Goal: Information Seeking & Learning: Learn about a topic

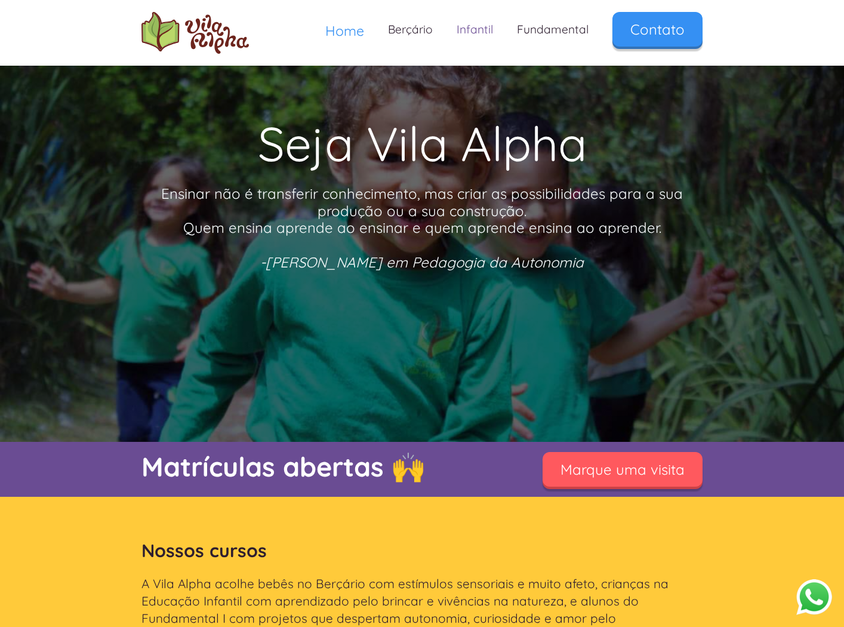
click at [481, 34] on link "Infantil" at bounding box center [475, 29] width 60 height 35
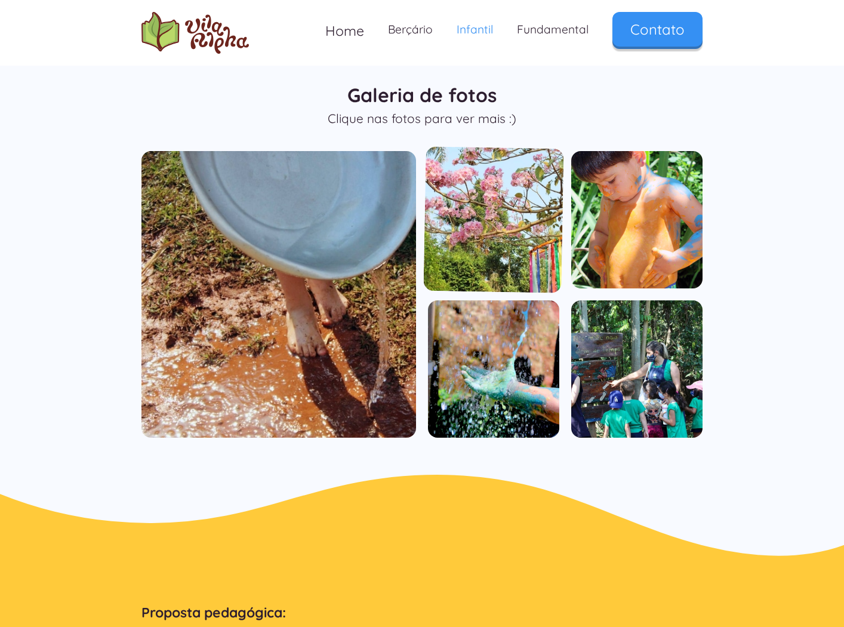
scroll to position [893, 0]
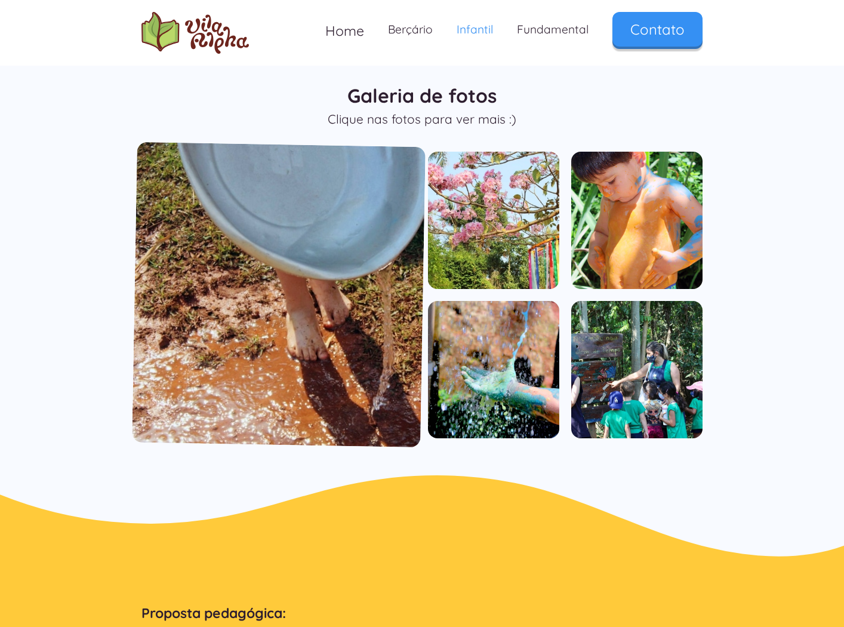
click at [324, 226] on img "open lightbox" at bounding box center [279, 295] width 294 height 306
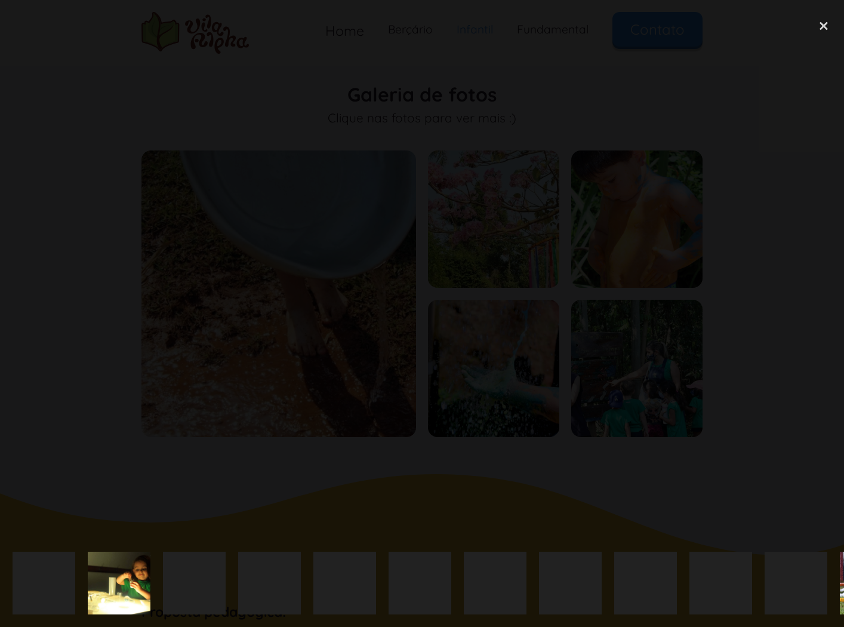
scroll to position [891, 0]
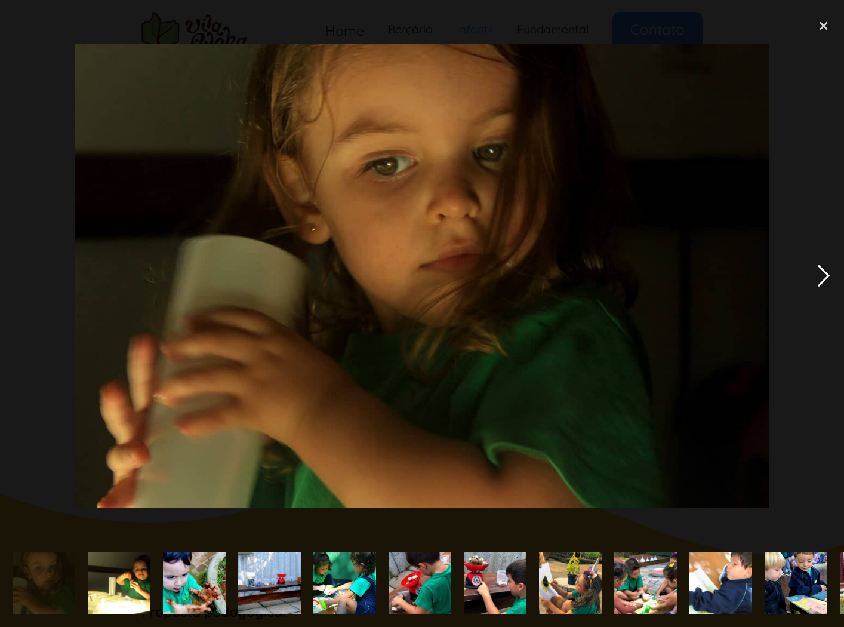
click at [829, 277] on div "next image" at bounding box center [824, 276] width 41 height 527
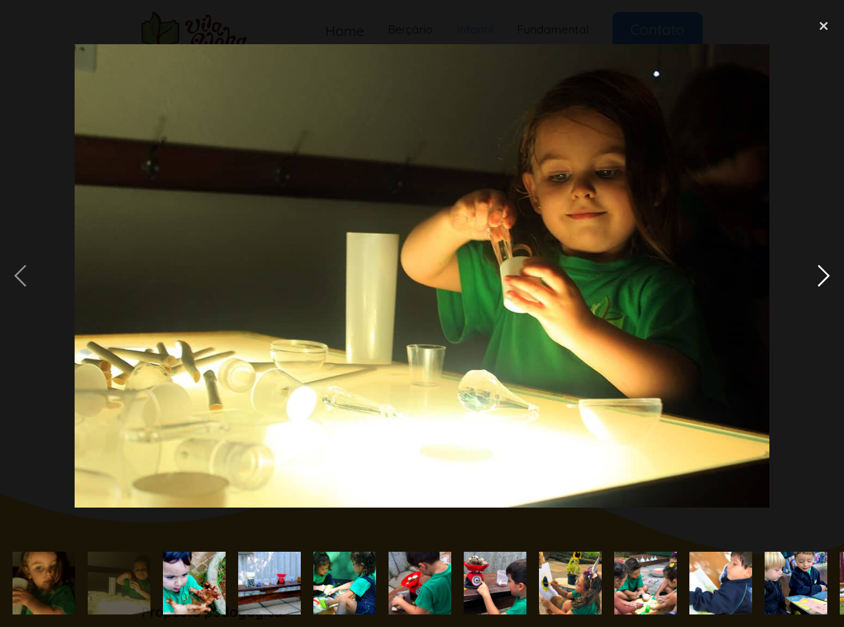
click at [829, 277] on div "next image" at bounding box center [824, 276] width 41 height 527
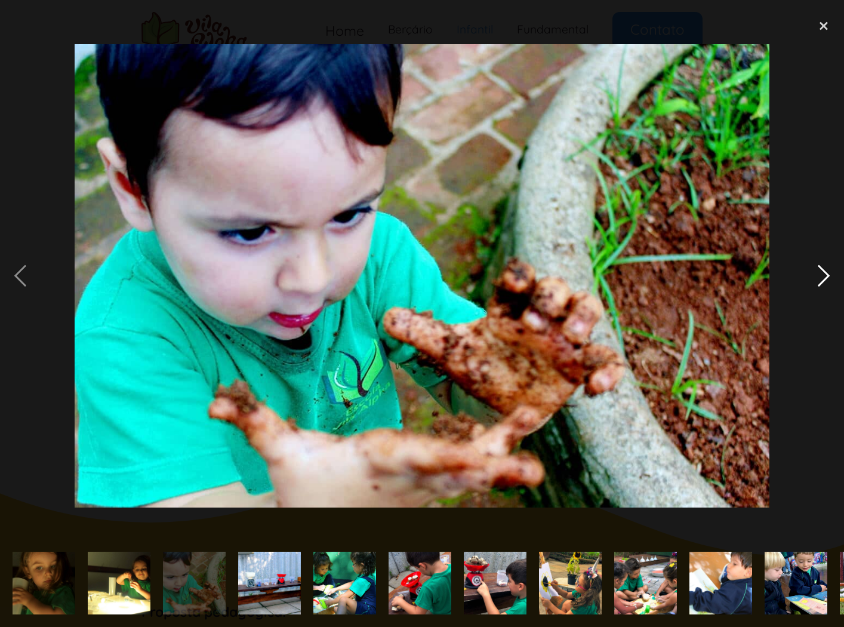
click at [829, 277] on div "next image" at bounding box center [824, 276] width 41 height 527
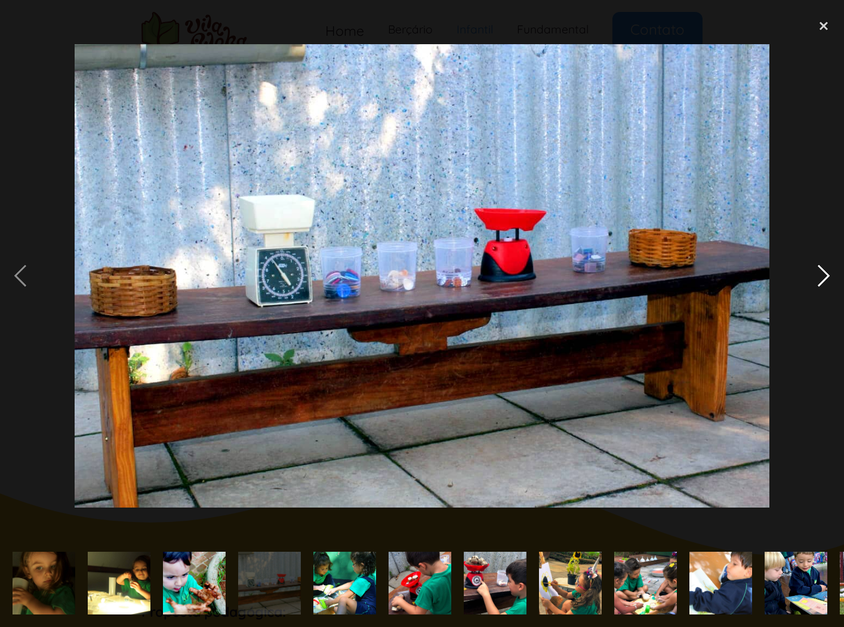
click at [829, 277] on div "next image" at bounding box center [824, 276] width 41 height 527
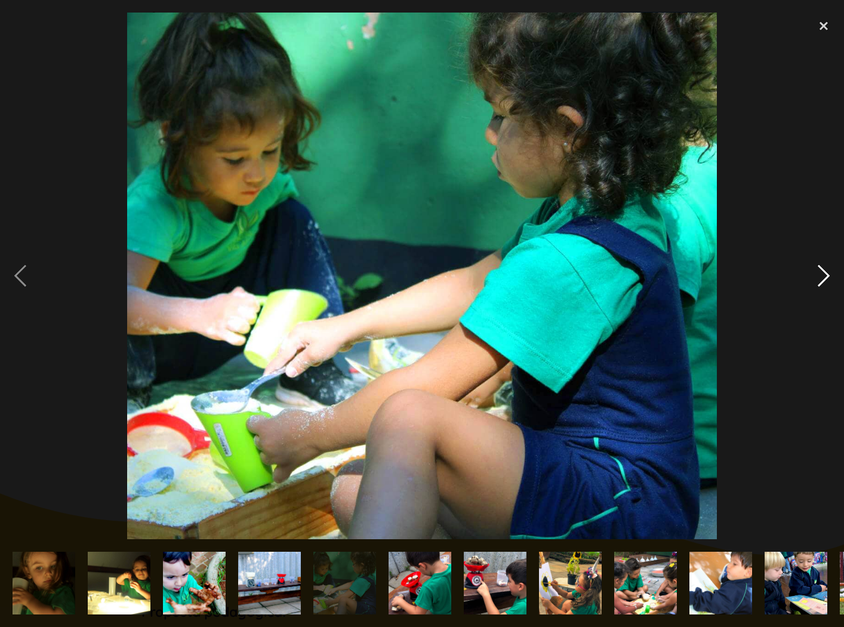
click at [829, 277] on div "next image" at bounding box center [824, 276] width 41 height 527
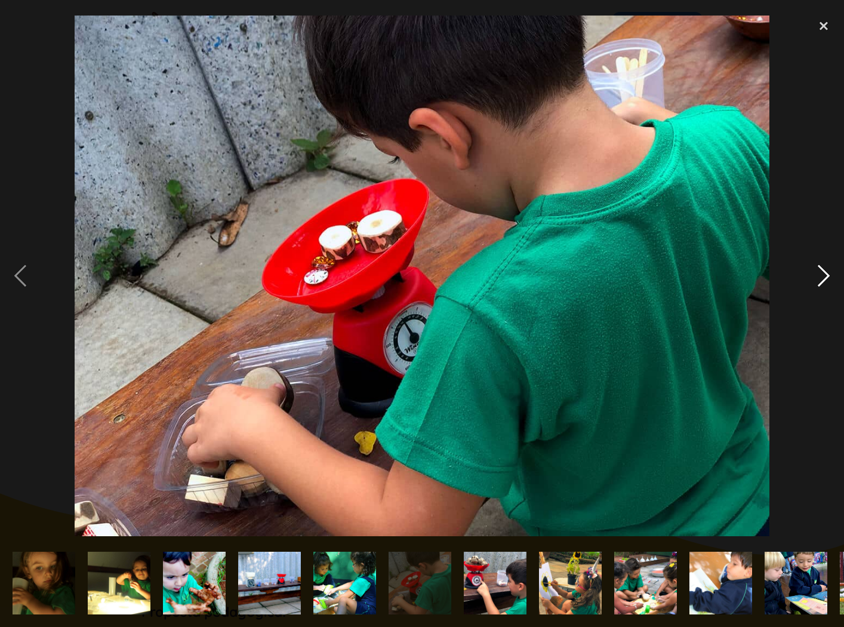
click at [829, 277] on div "next image" at bounding box center [824, 276] width 41 height 527
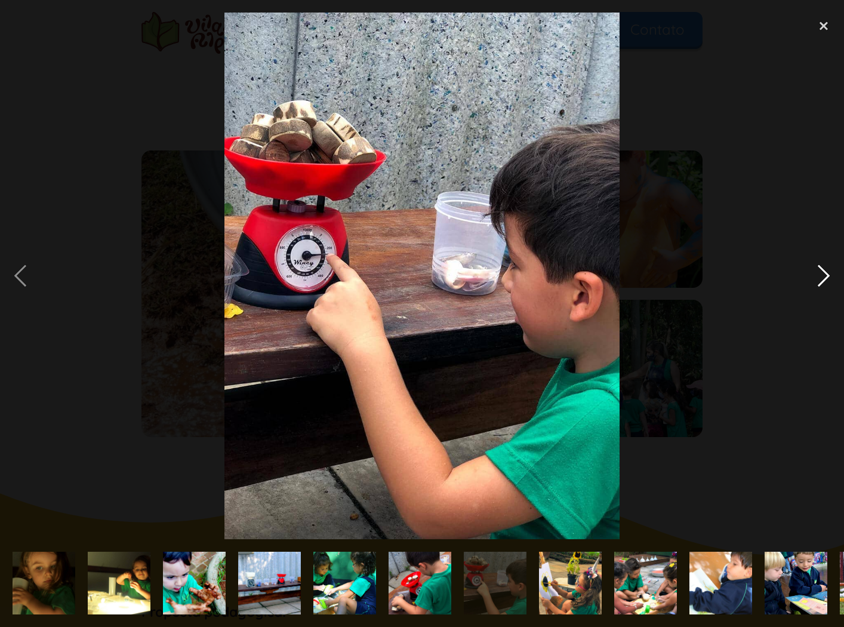
click at [829, 277] on div "next image" at bounding box center [824, 276] width 41 height 527
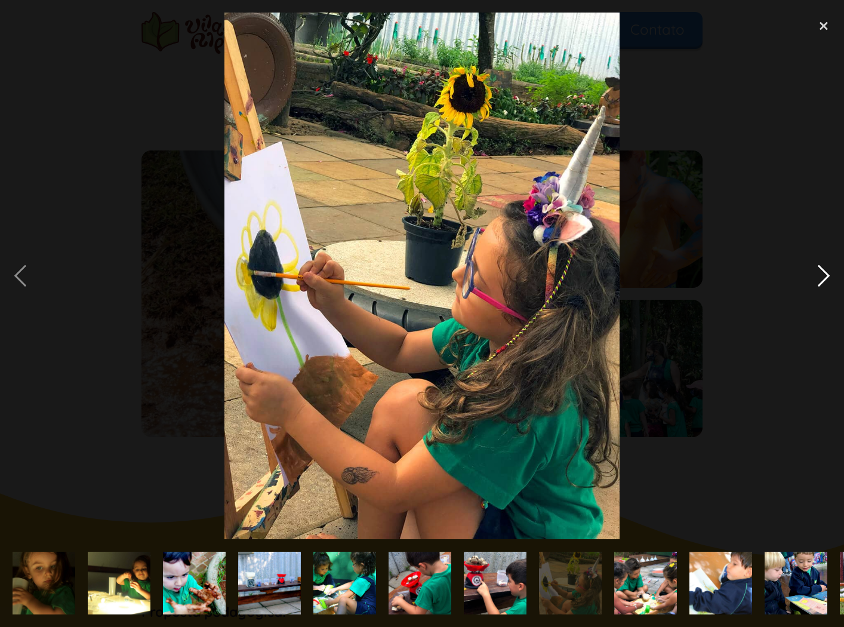
click at [829, 277] on div "next image" at bounding box center [824, 276] width 41 height 527
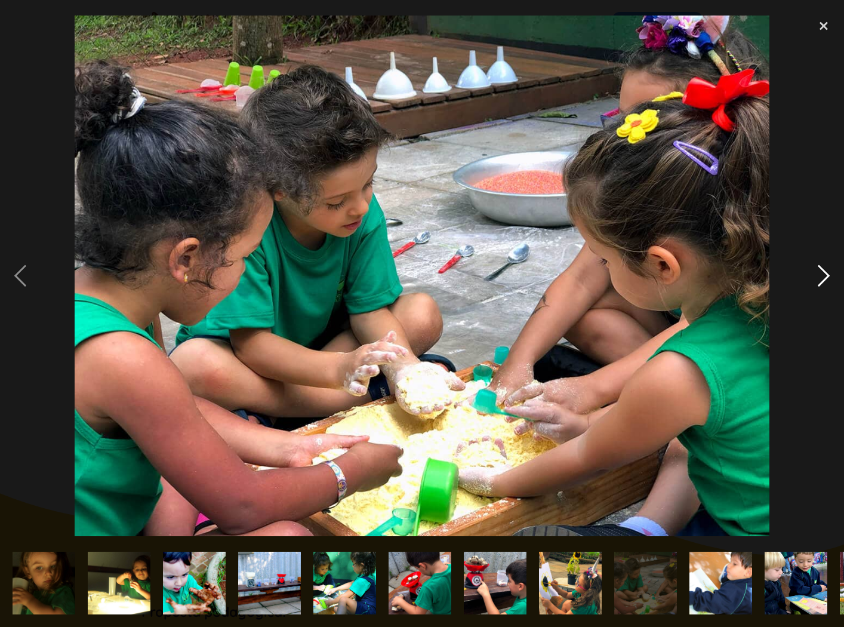
click at [829, 277] on div "next image" at bounding box center [824, 276] width 41 height 527
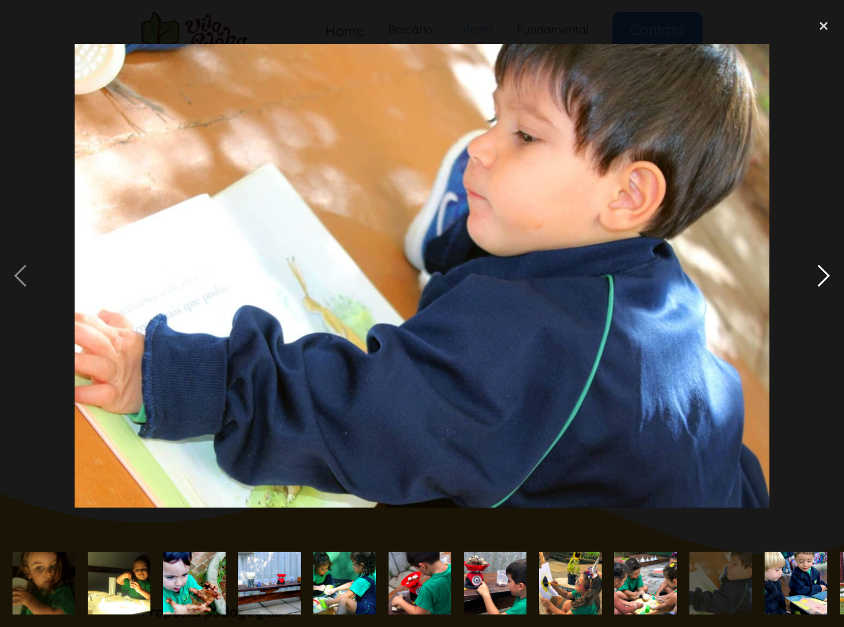
click at [829, 277] on div "next image" at bounding box center [824, 276] width 41 height 527
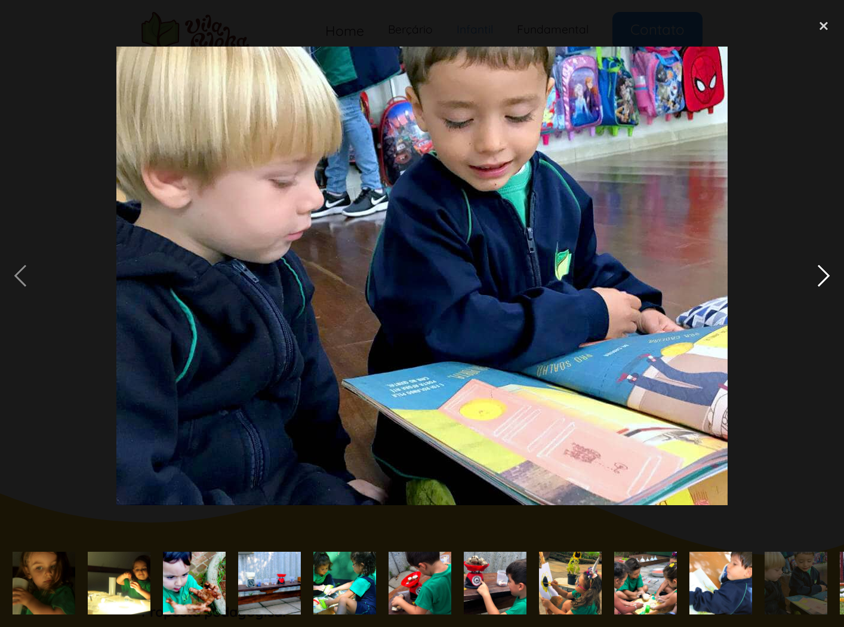
click at [829, 277] on div "next image" at bounding box center [824, 276] width 41 height 527
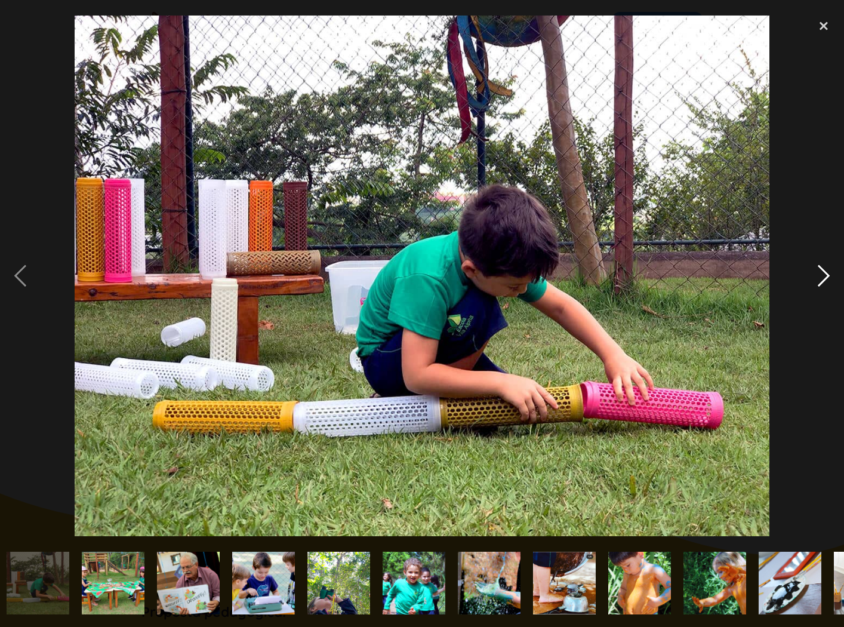
scroll to position [0, 834]
click at [829, 277] on div "next image" at bounding box center [824, 276] width 41 height 527
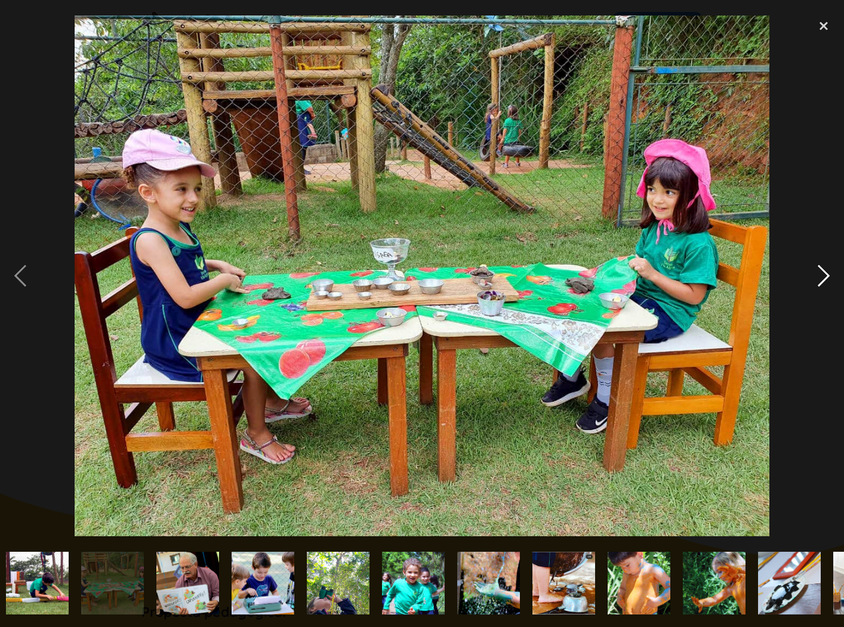
click at [829, 277] on div "next image" at bounding box center [824, 276] width 41 height 527
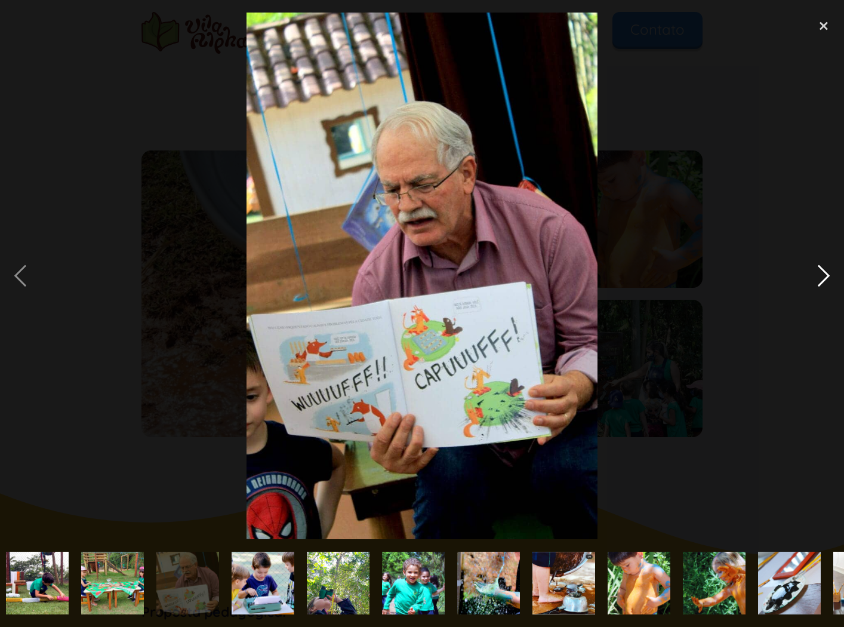
click at [829, 277] on div "next image" at bounding box center [824, 276] width 41 height 527
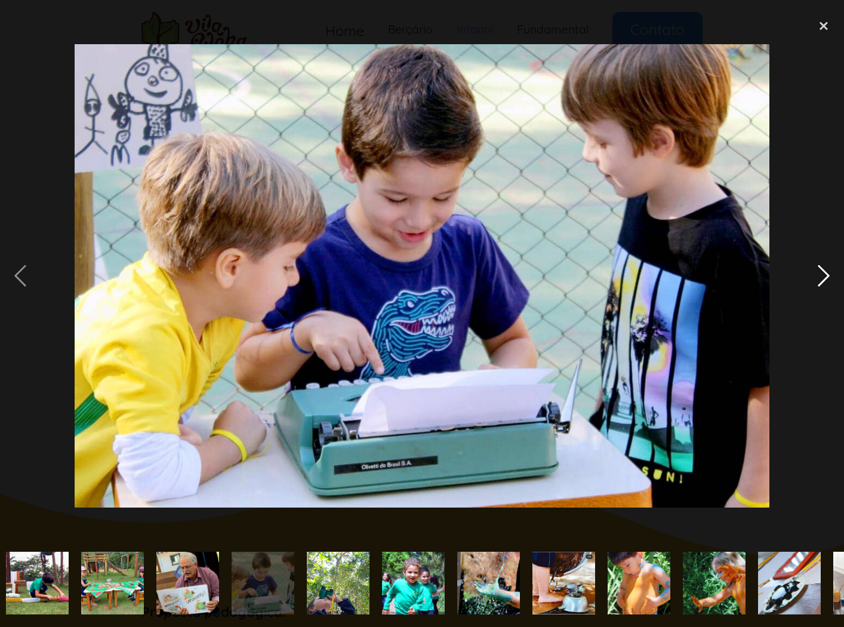
click at [829, 277] on div "next image" at bounding box center [824, 276] width 41 height 527
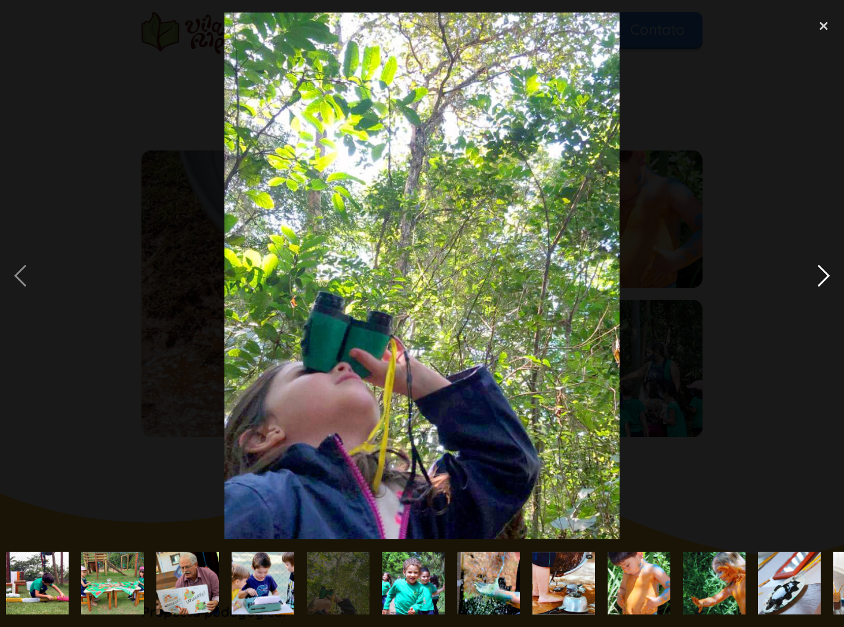
click at [829, 277] on div "next image" at bounding box center [824, 276] width 41 height 527
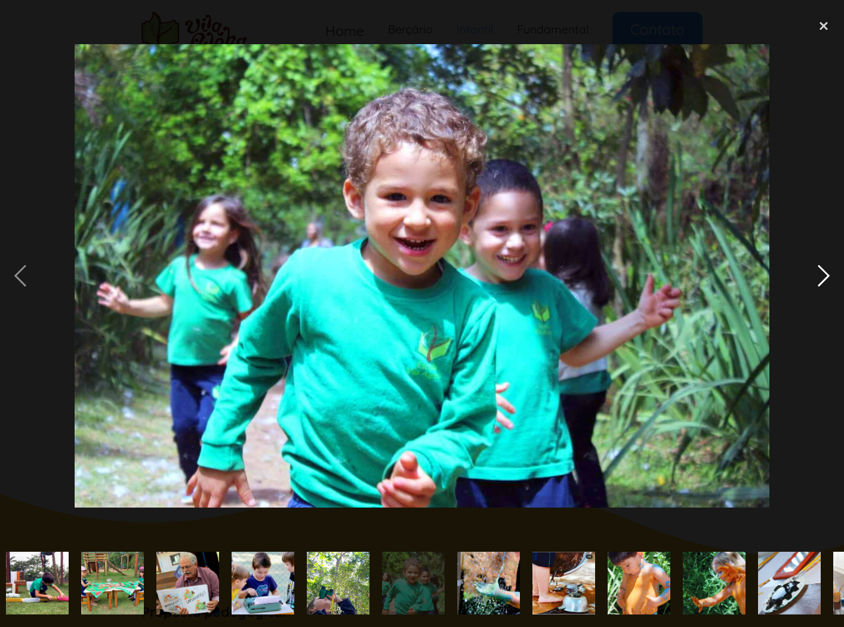
click at [829, 277] on div "next image" at bounding box center [824, 276] width 41 height 527
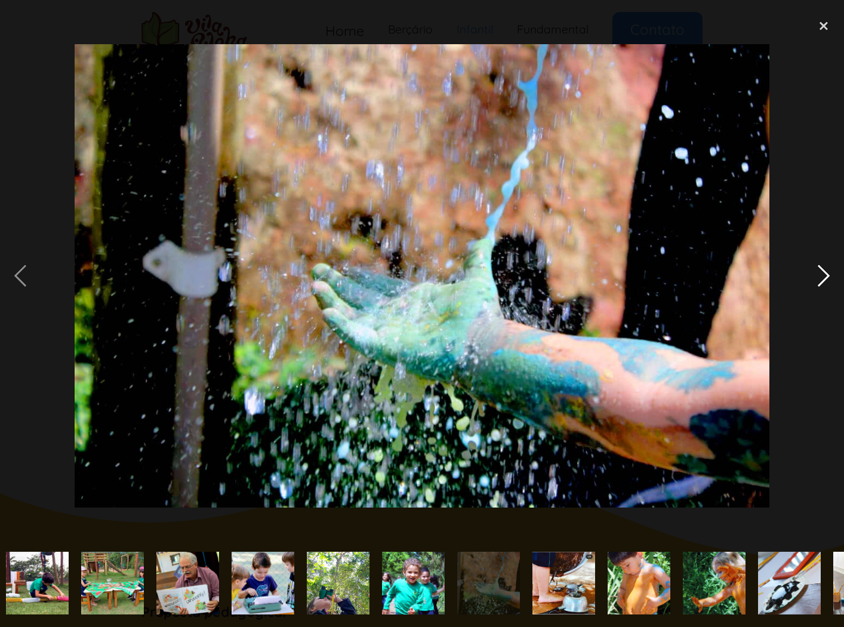
click at [829, 277] on div "next image" at bounding box center [824, 276] width 41 height 527
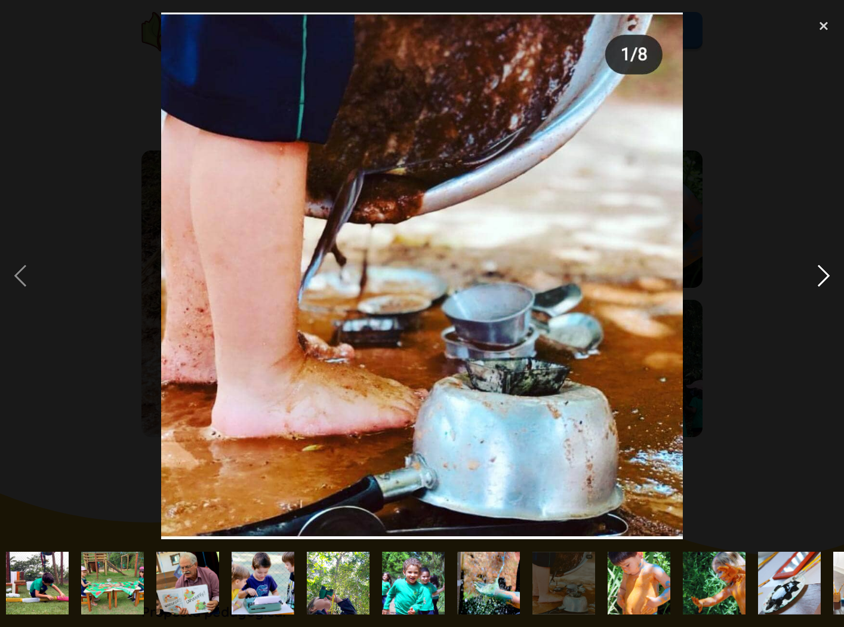
click at [829, 277] on div "next image" at bounding box center [824, 276] width 41 height 527
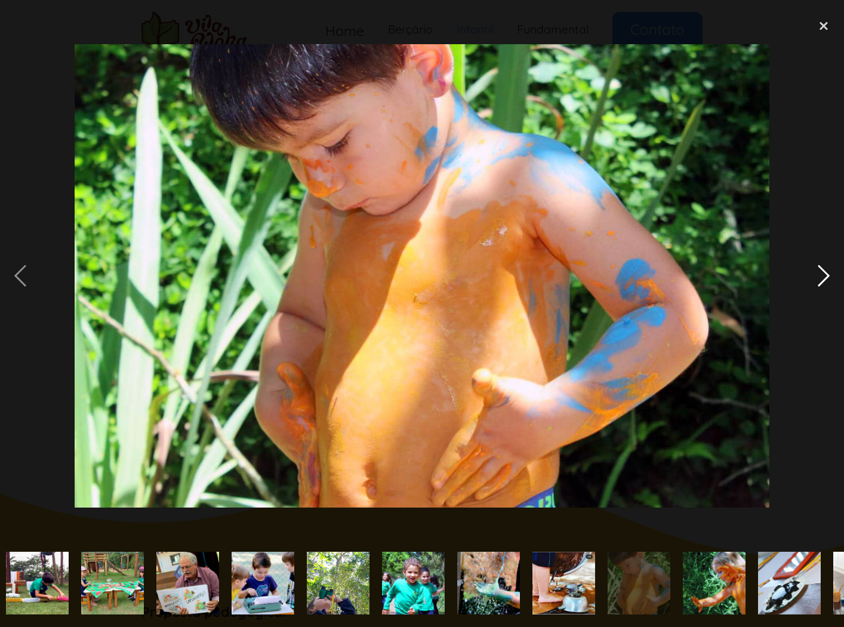
click at [829, 277] on div "next image" at bounding box center [824, 276] width 41 height 527
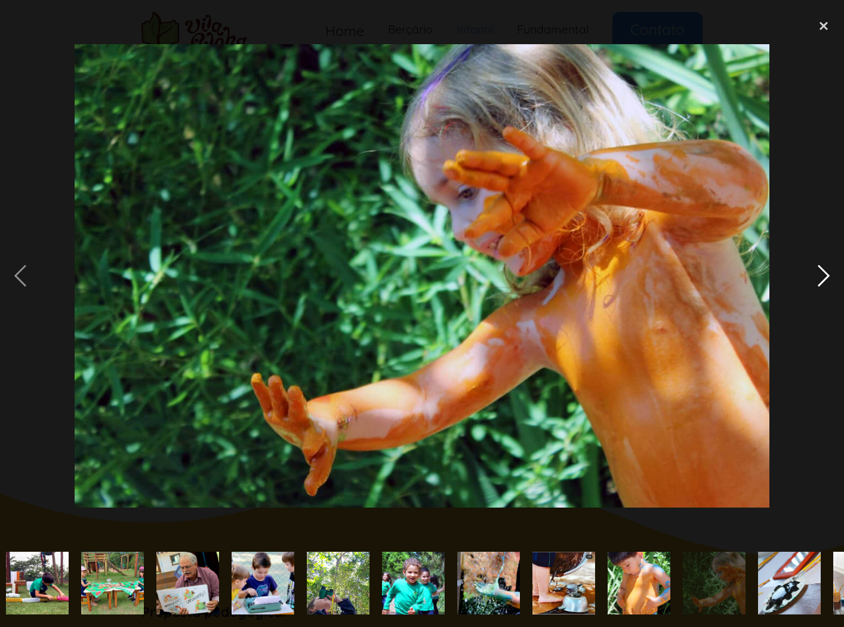
click at [829, 277] on div "next image" at bounding box center [824, 276] width 41 height 527
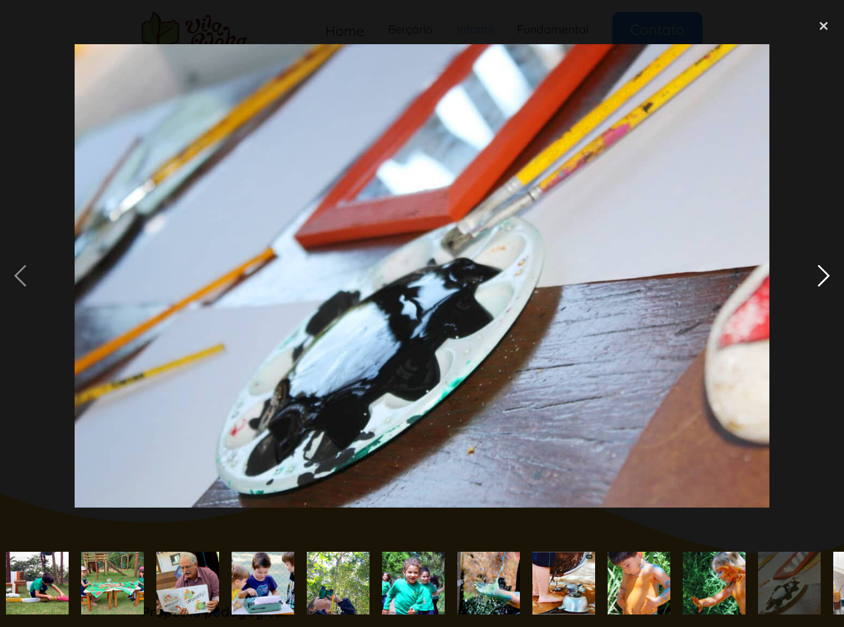
click at [829, 277] on div "next image" at bounding box center [824, 276] width 41 height 527
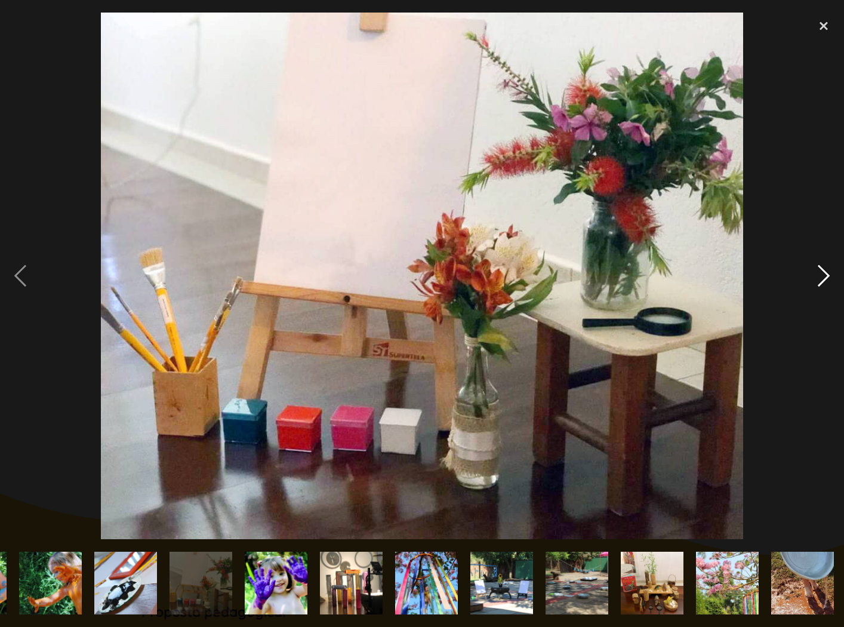
scroll to position [0, 1500]
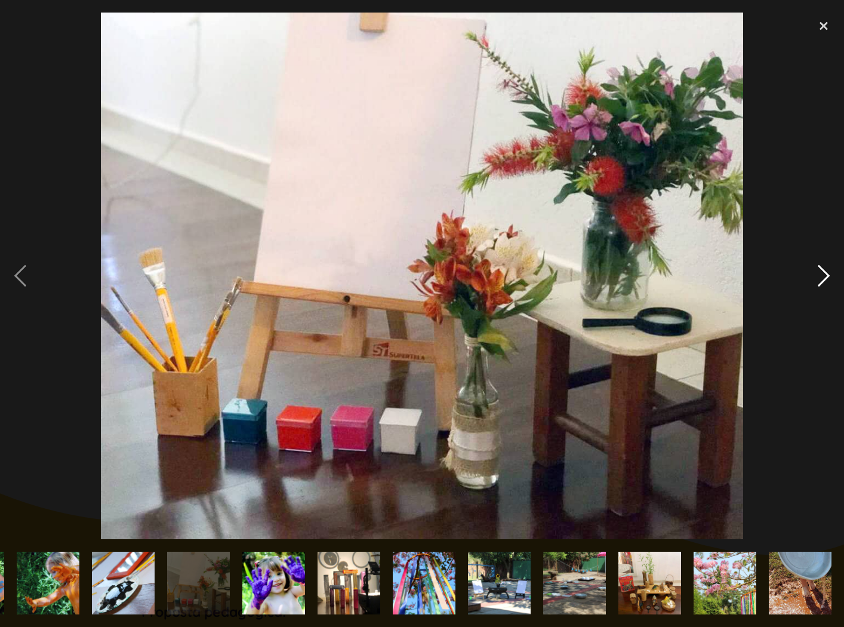
click at [829, 277] on div "next image" at bounding box center [824, 276] width 41 height 527
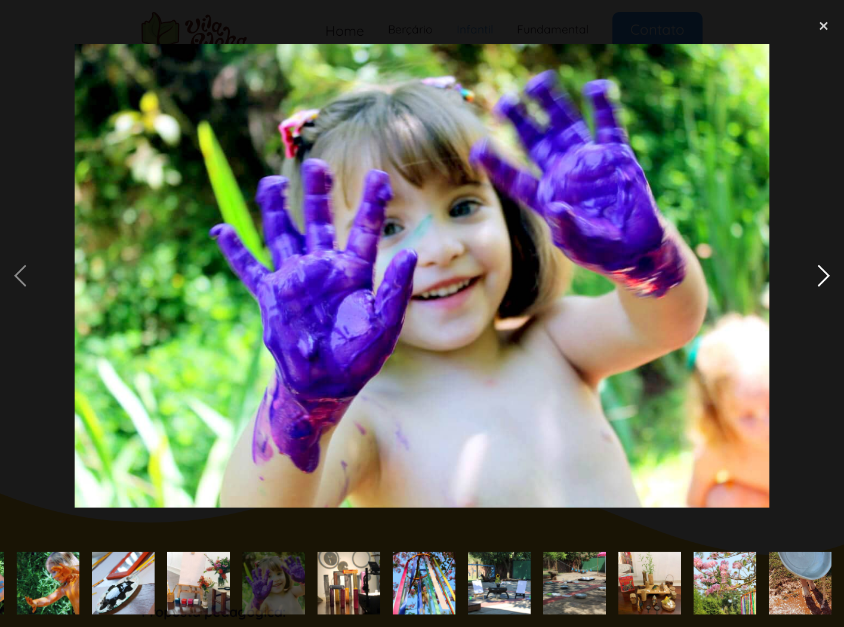
click at [829, 277] on div "next image" at bounding box center [824, 276] width 41 height 527
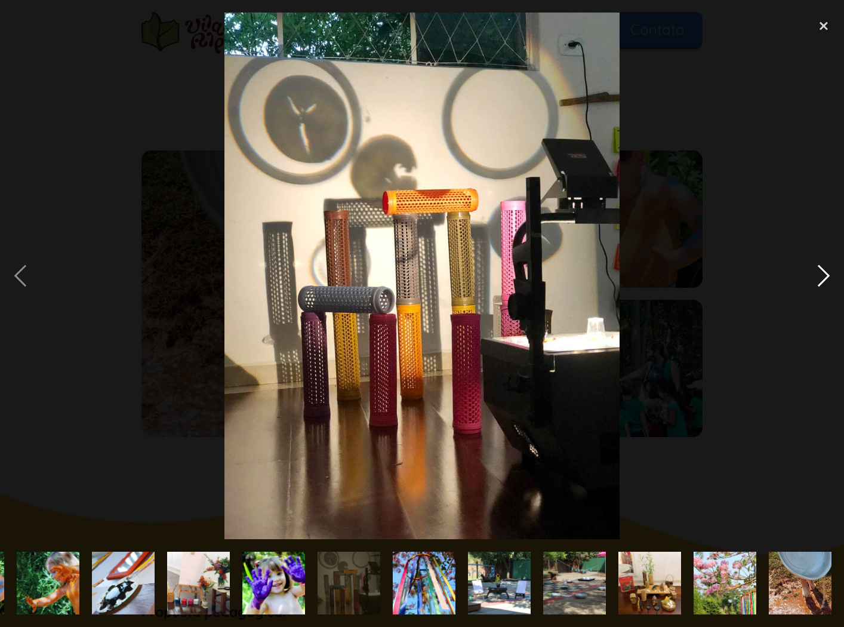
click at [829, 277] on div "next image" at bounding box center [824, 276] width 41 height 527
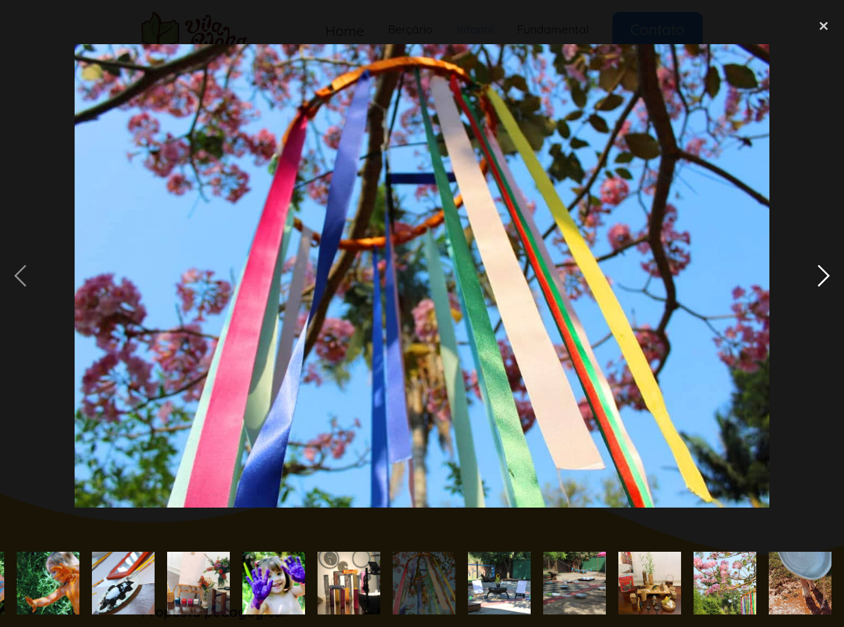
click at [829, 277] on div "next image" at bounding box center [824, 276] width 41 height 527
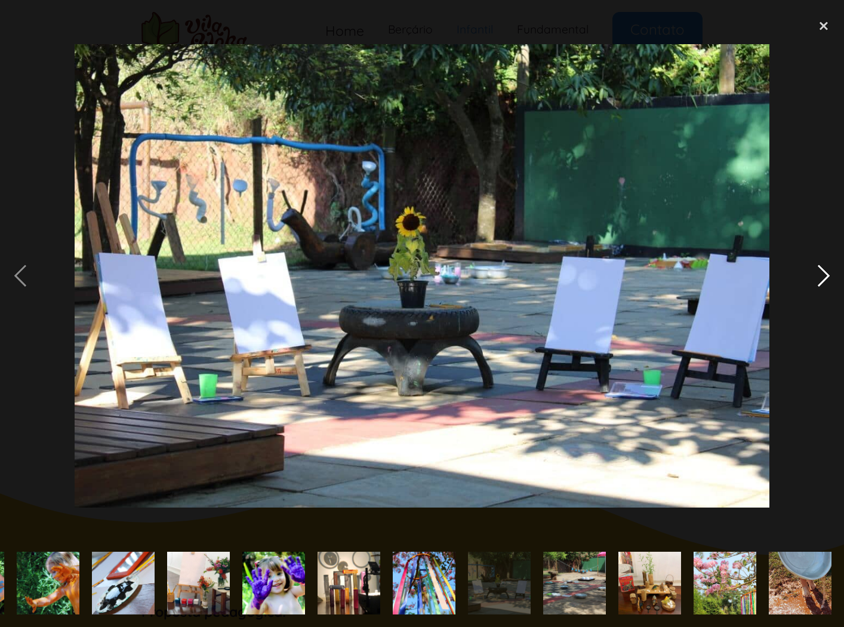
click at [829, 277] on div "next image" at bounding box center [824, 276] width 41 height 527
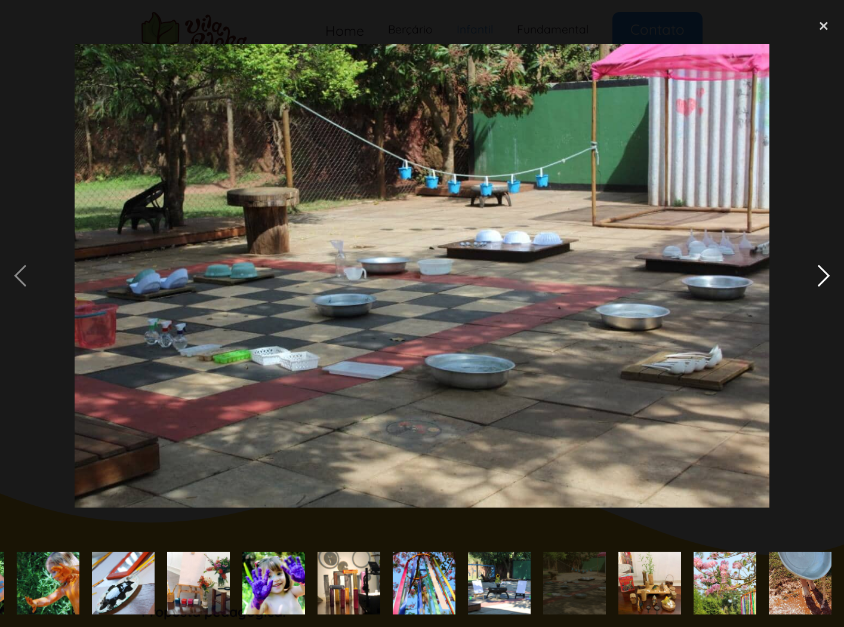
click at [829, 277] on div "next image" at bounding box center [824, 276] width 41 height 527
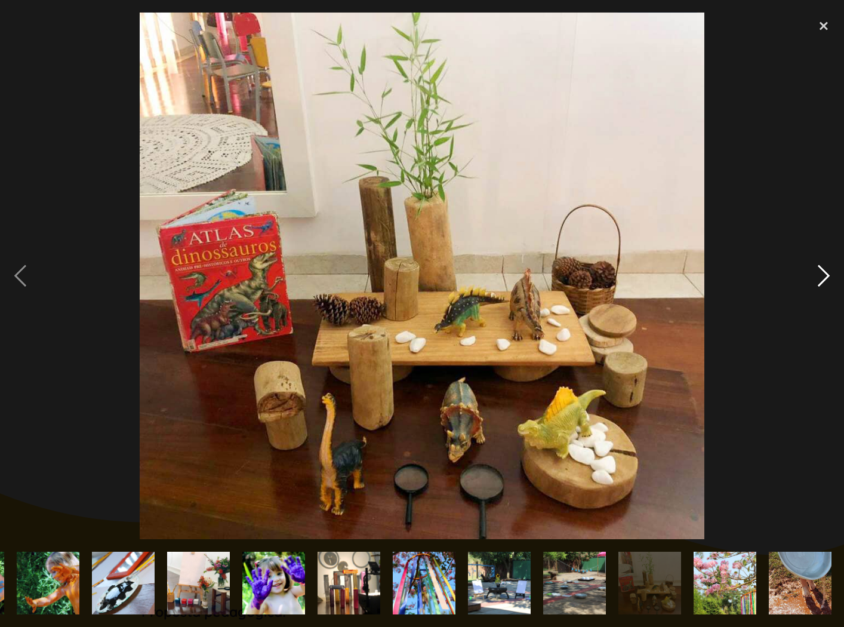
click at [829, 277] on div "next image" at bounding box center [824, 276] width 41 height 527
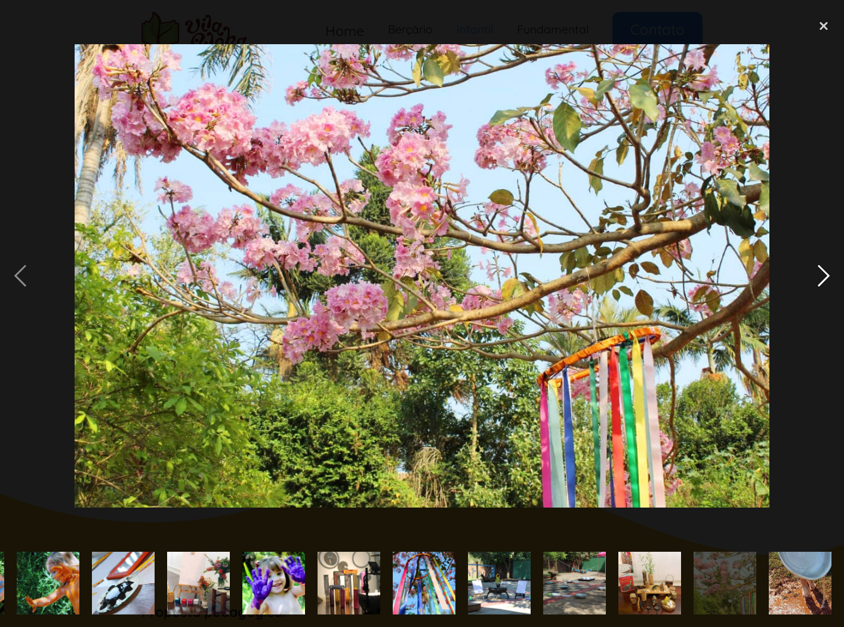
click at [829, 277] on div "next image" at bounding box center [824, 276] width 41 height 527
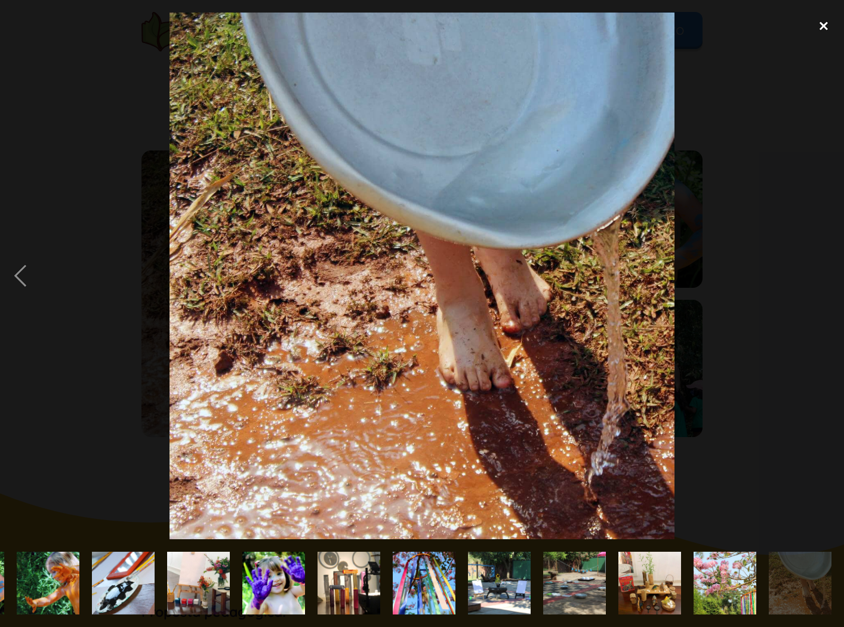
click at [822, 26] on div "close lightbox" at bounding box center [824, 26] width 41 height 26
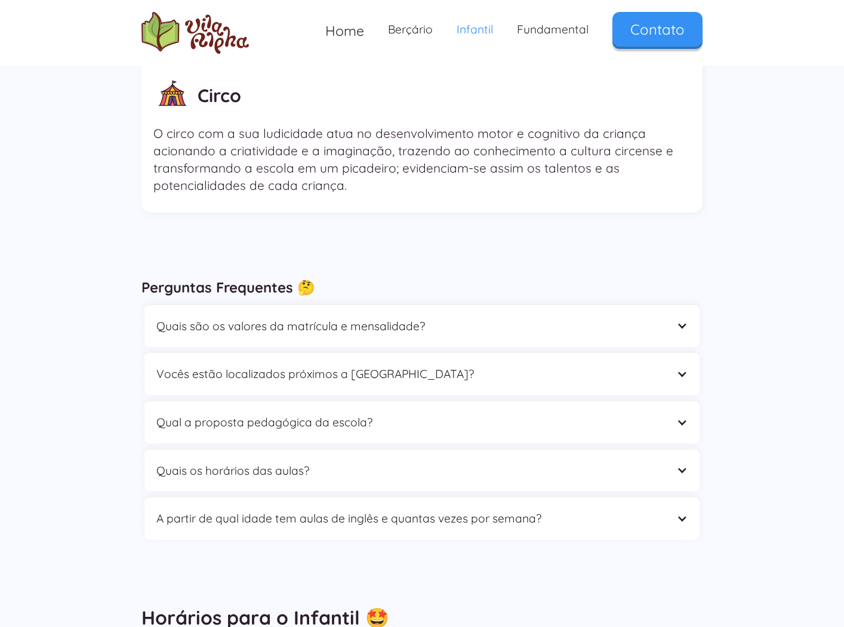
scroll to position [3340, 0]
click at [445, 317] on div "Quais são os valores da matrícula e mensalidade?" at bounding box center [409, 326] width 507 height 19
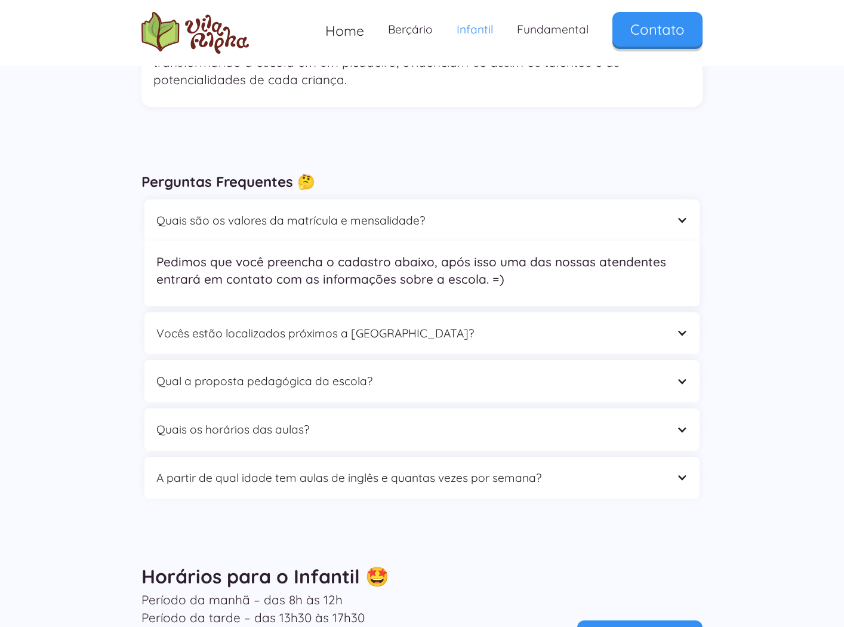
scroll to position [3446, 0]
click at [627, 323] on div "Vocês estão localizados próximos a [GEOGRAPHIC_DATA]?" at bounding box center [409, 332] width 507 height 19
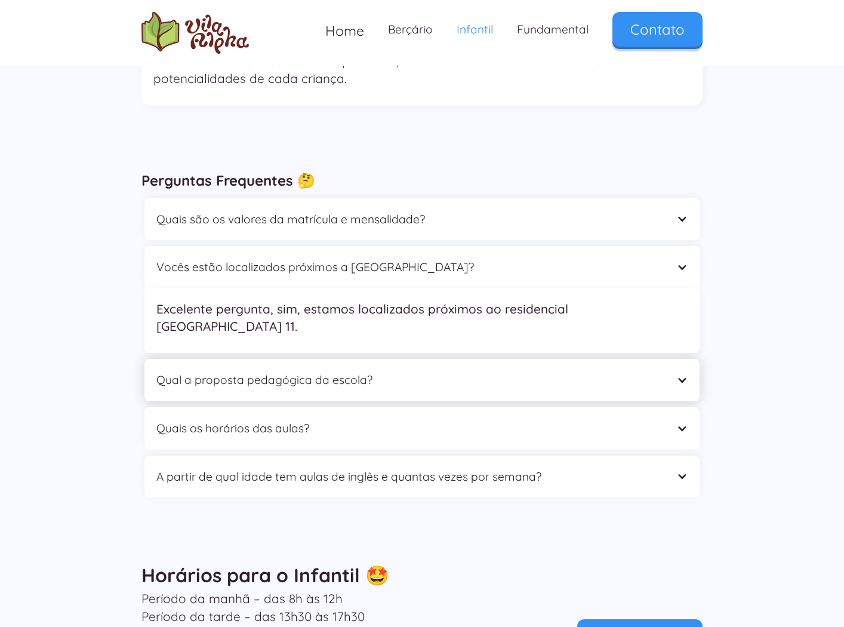
click at [472, 371] on div "Qual a proposta pedagógica da escola?" at bounding box center [409, 380] width 507 height 19
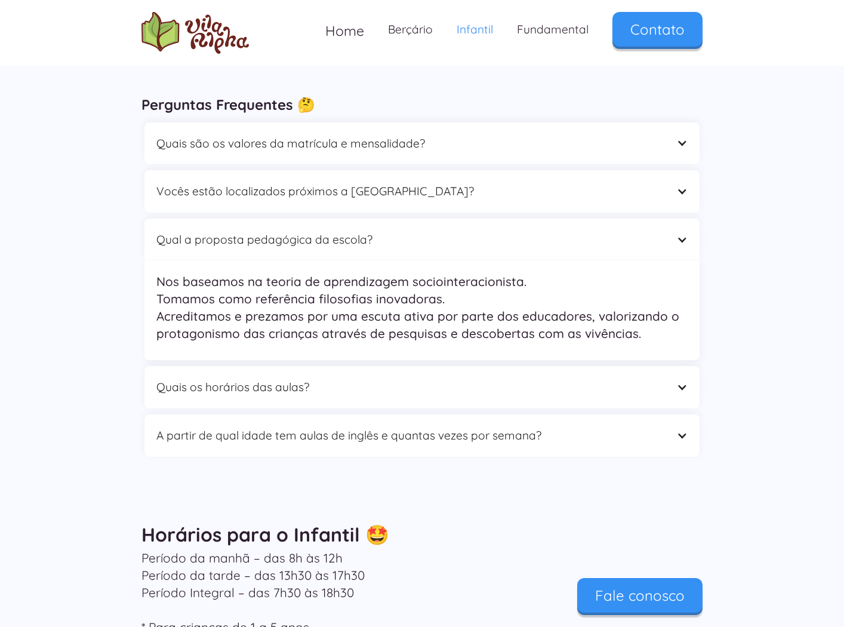
scroll to position [3529, 0]
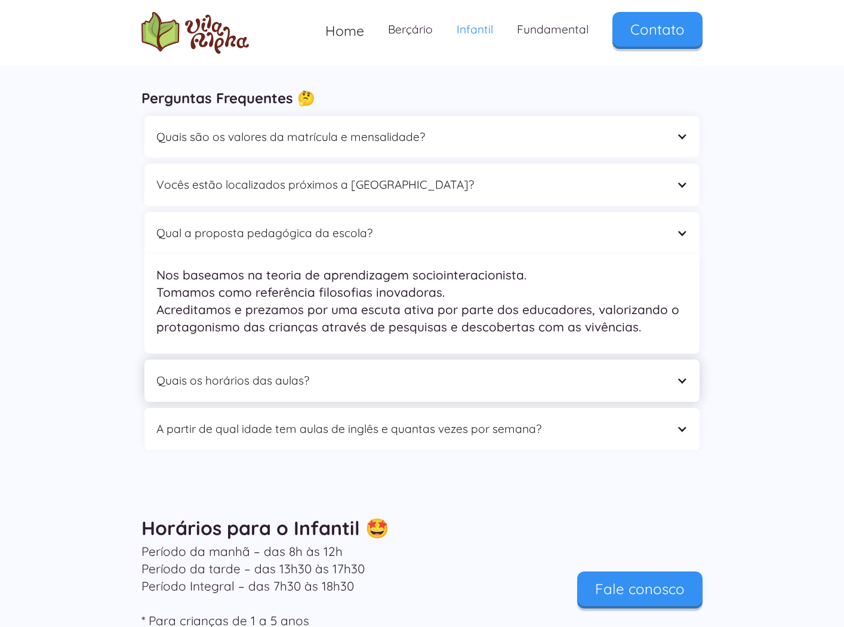
click at [485, 371] on div "Quais os horários das aulas?" at bounding box center [409, 380] width 507 height 19
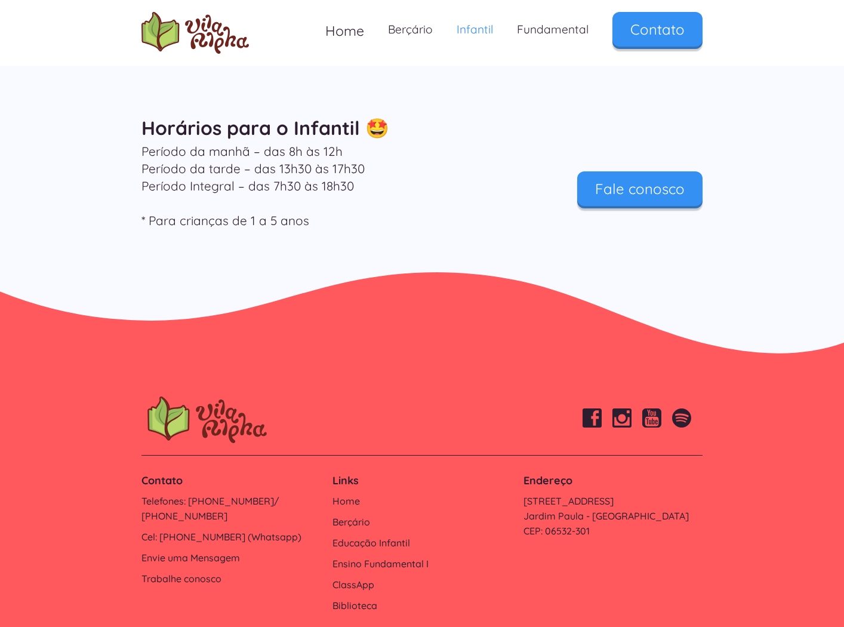
scroll to position [3928, 0]
click at [205, 572] on link "Trabalhe conosco" at bounding box center [230, 579] width 179 height 15
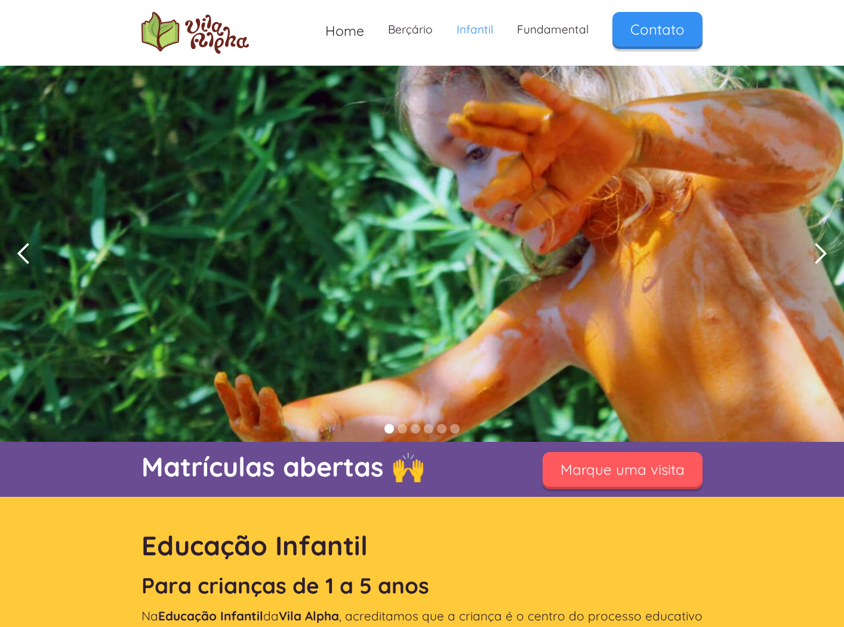
scroll to position [0, 0]
click at [415, 30] on link "Berçário" at bounding box center [410, 29] width 69 height 35
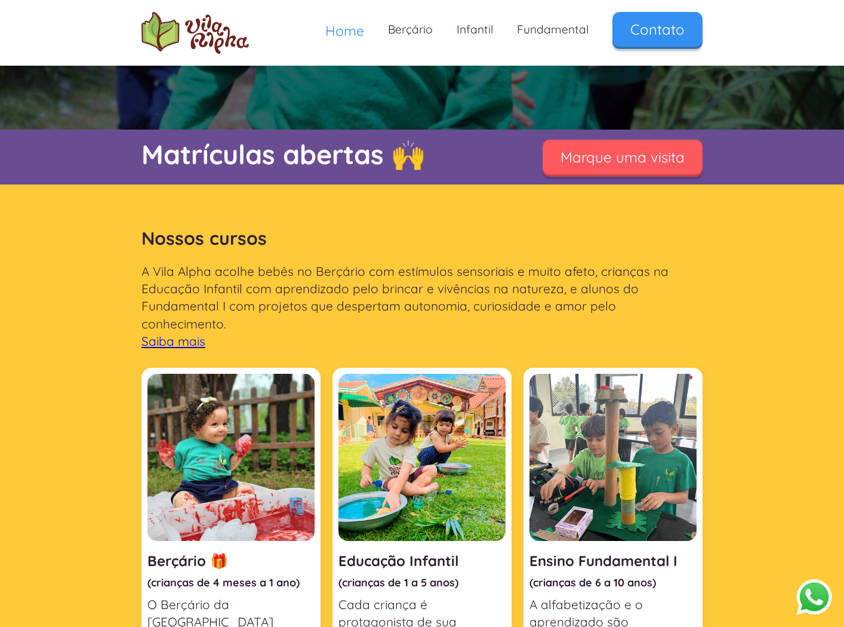
scroll to position [306, 0]
